Goal: Task Accomplishment & Management: Manage account settings

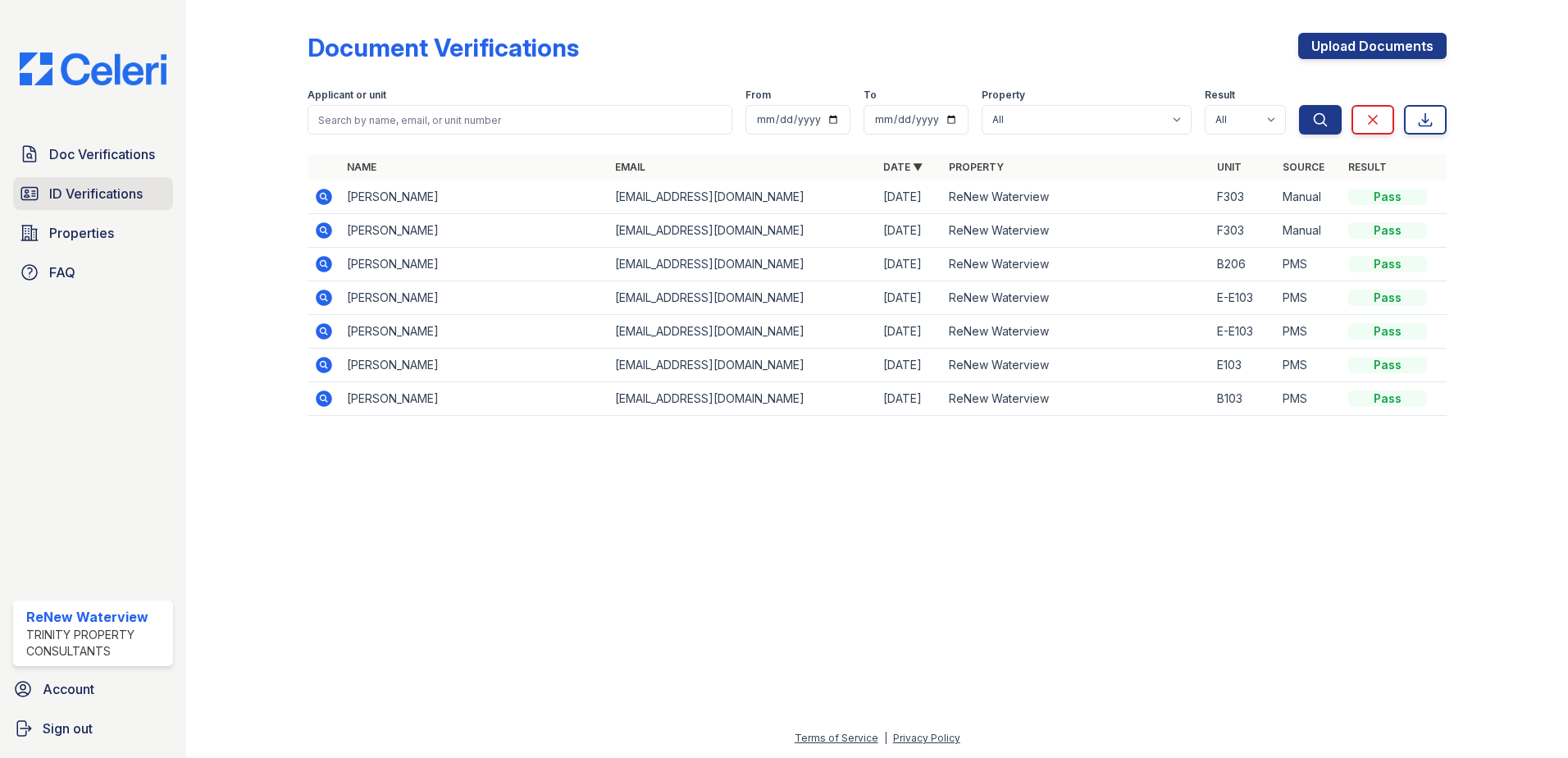
click at [85, 178] on link "ID Verifications" at bounding box center [93, 194] width 160 height 33
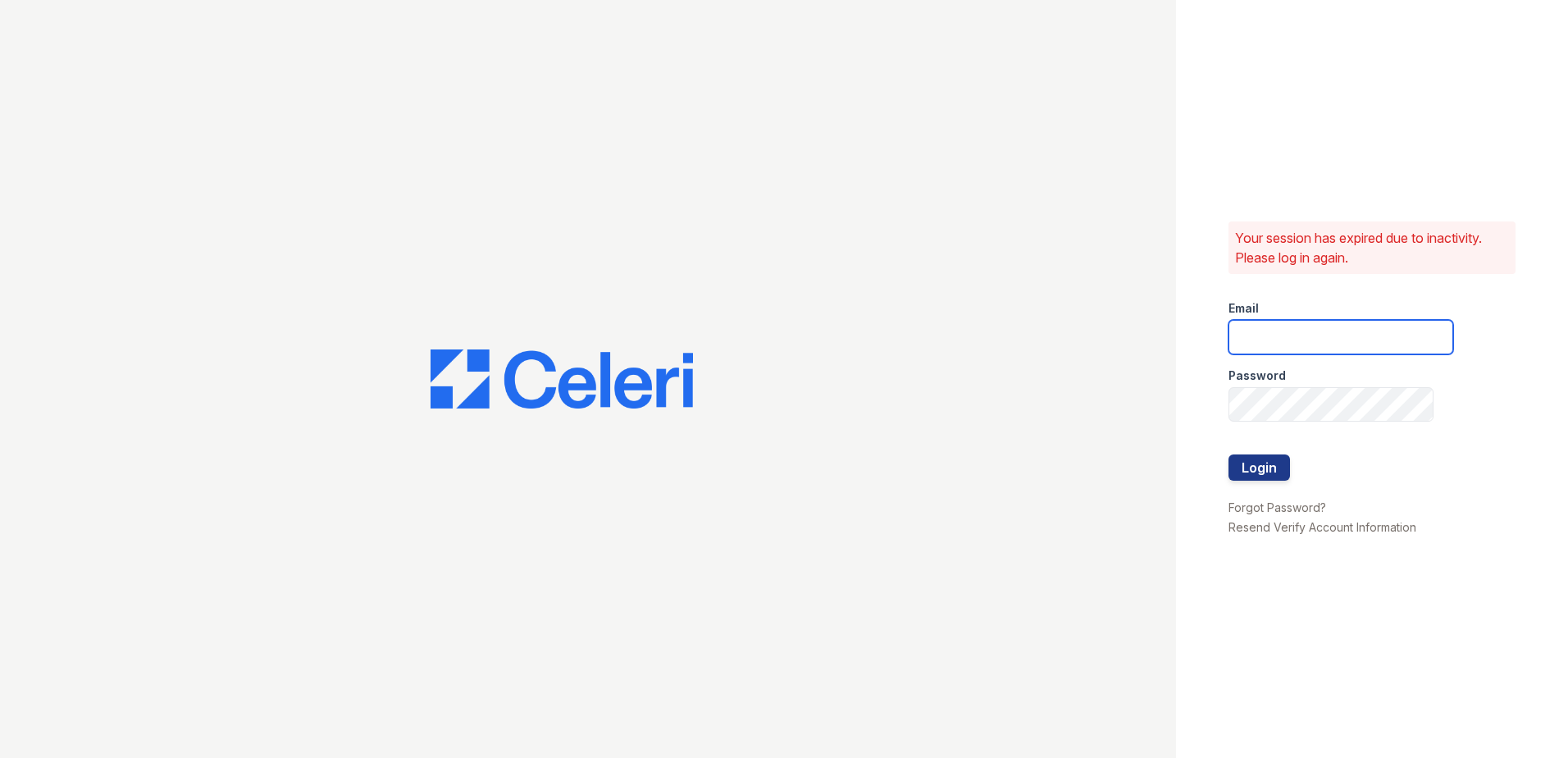
type input "[EMAIL_ADDRESS][DOMAIN_NAME]"
click at [1249, 471] on button "Login" at bounding box center [1259, 467] width 62 height 26
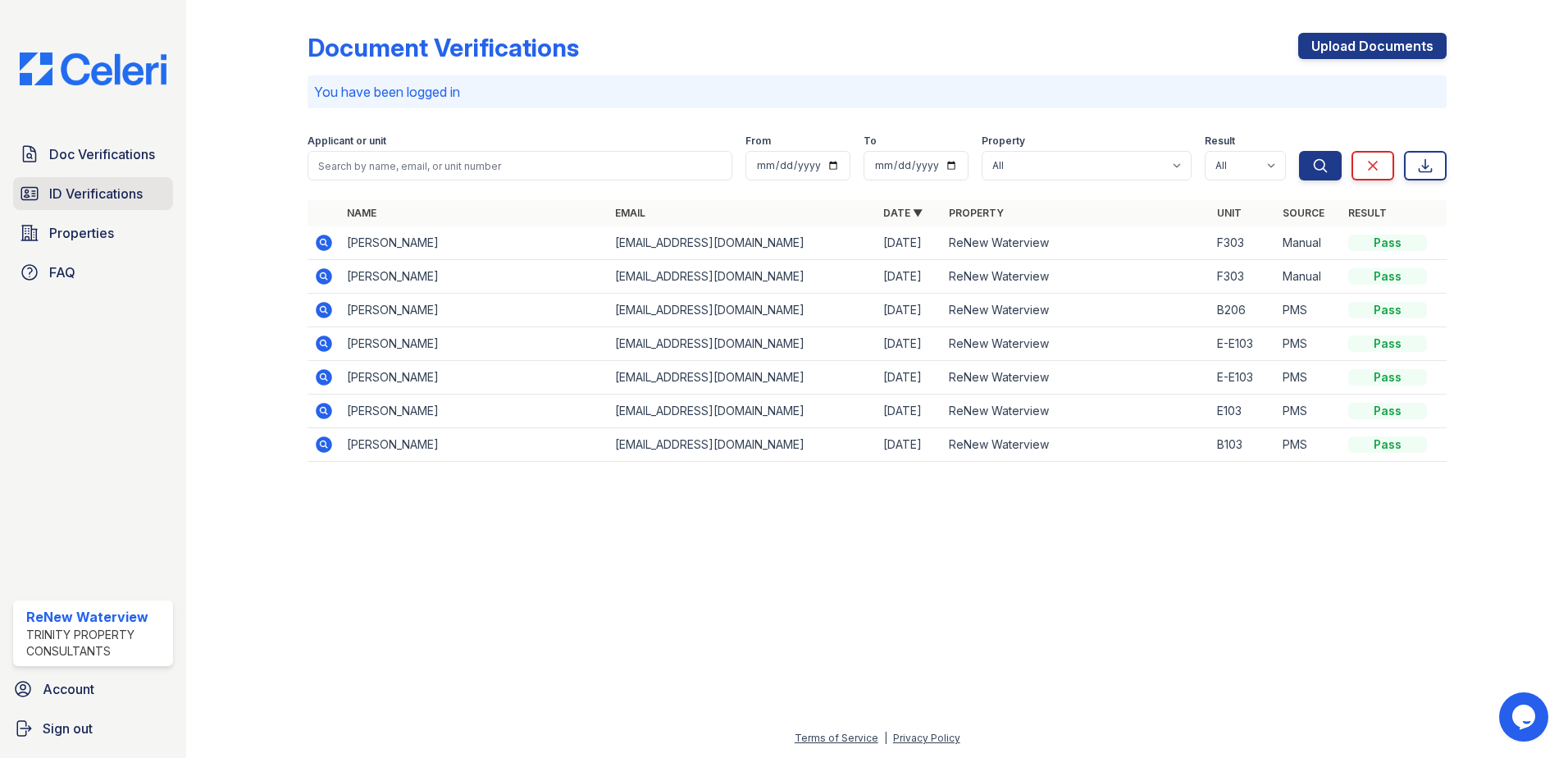
click at [100, 197] on span "ID Verifications" at bounding box center [96, 194] width 93 height 20
